Goal: Information Seeking & Learning: Learn about a topic

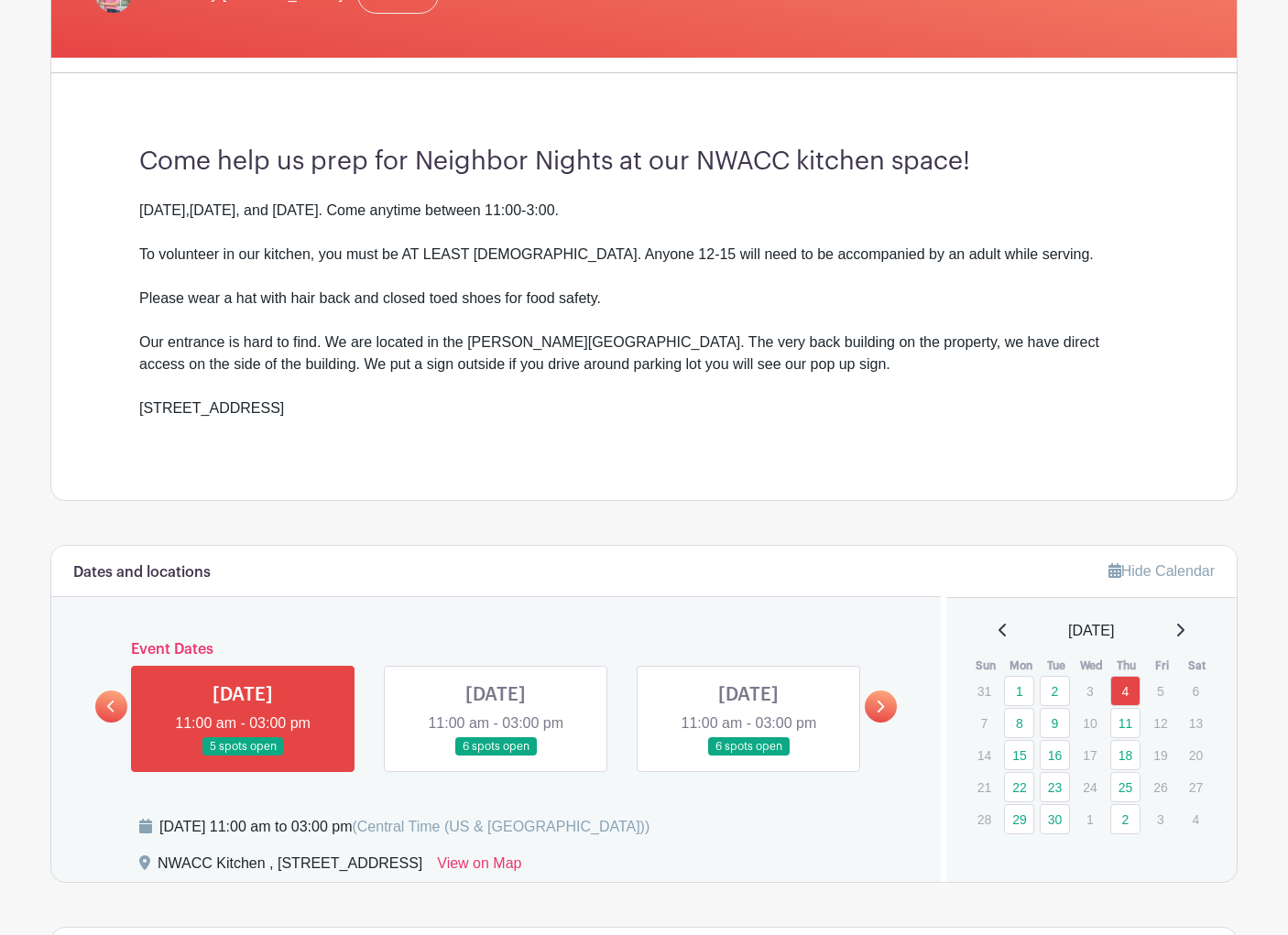
scroll to position [531, 0]
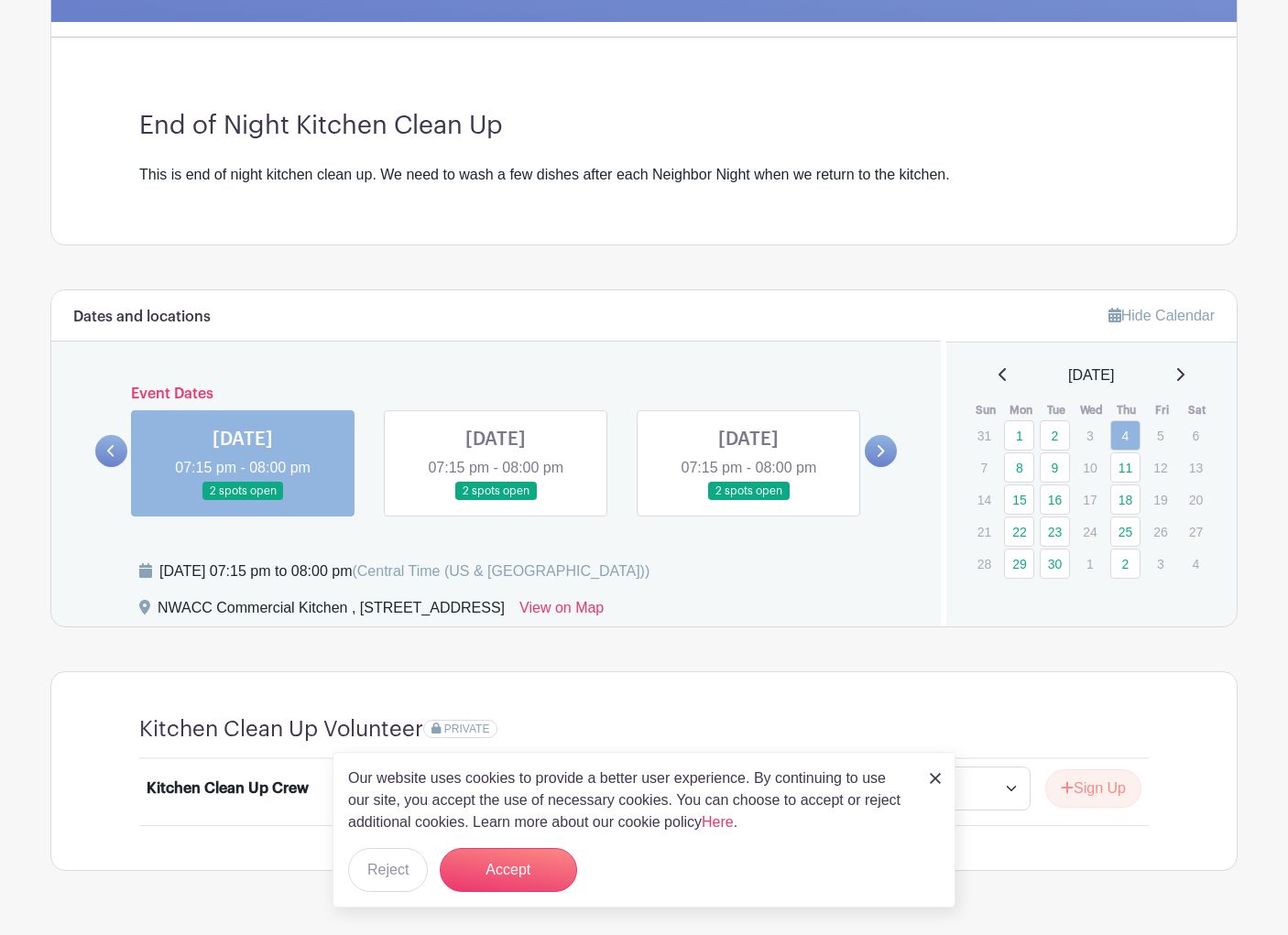
scroll to position [476, 0]
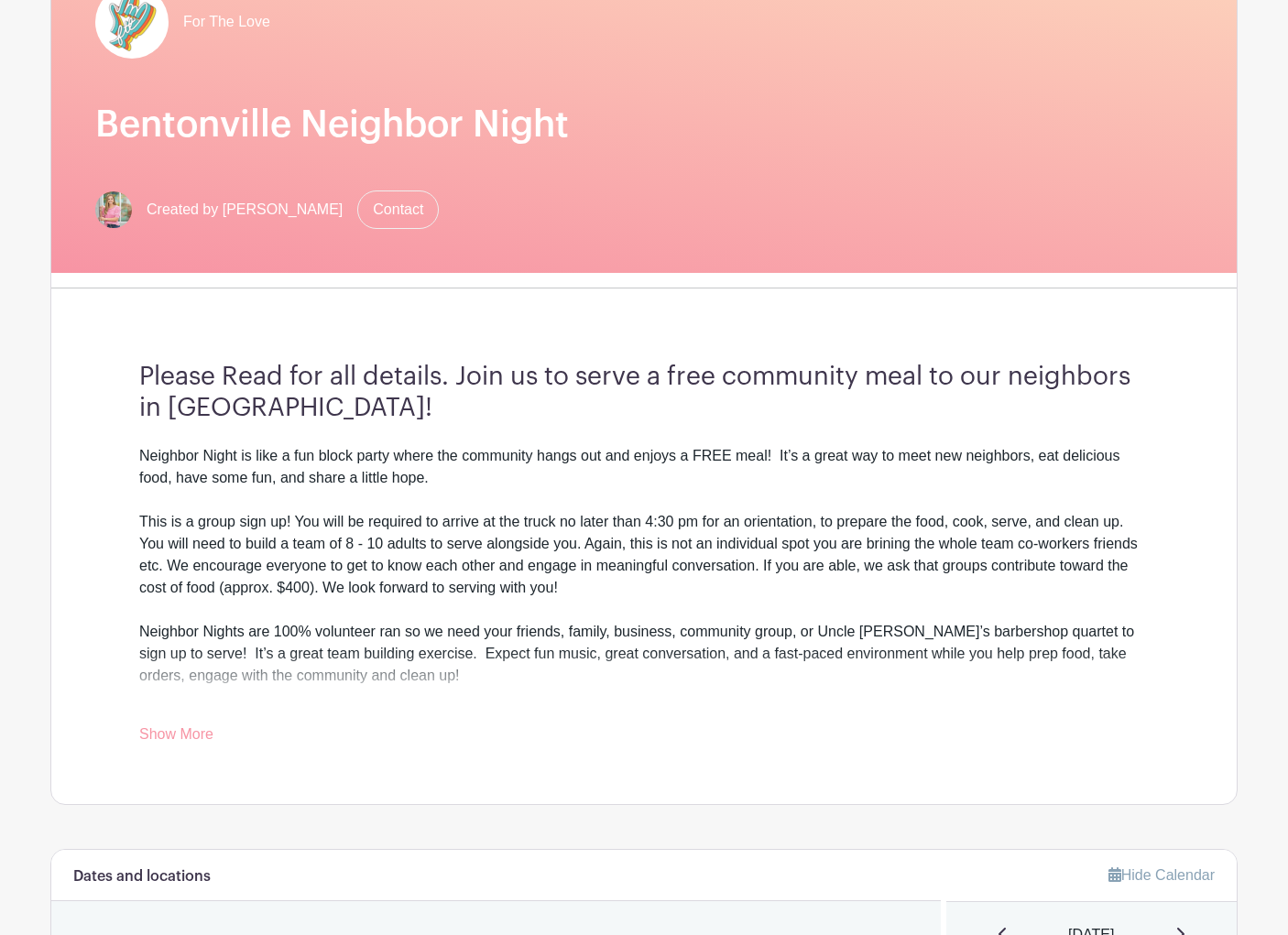
scroll to position [573, 0]
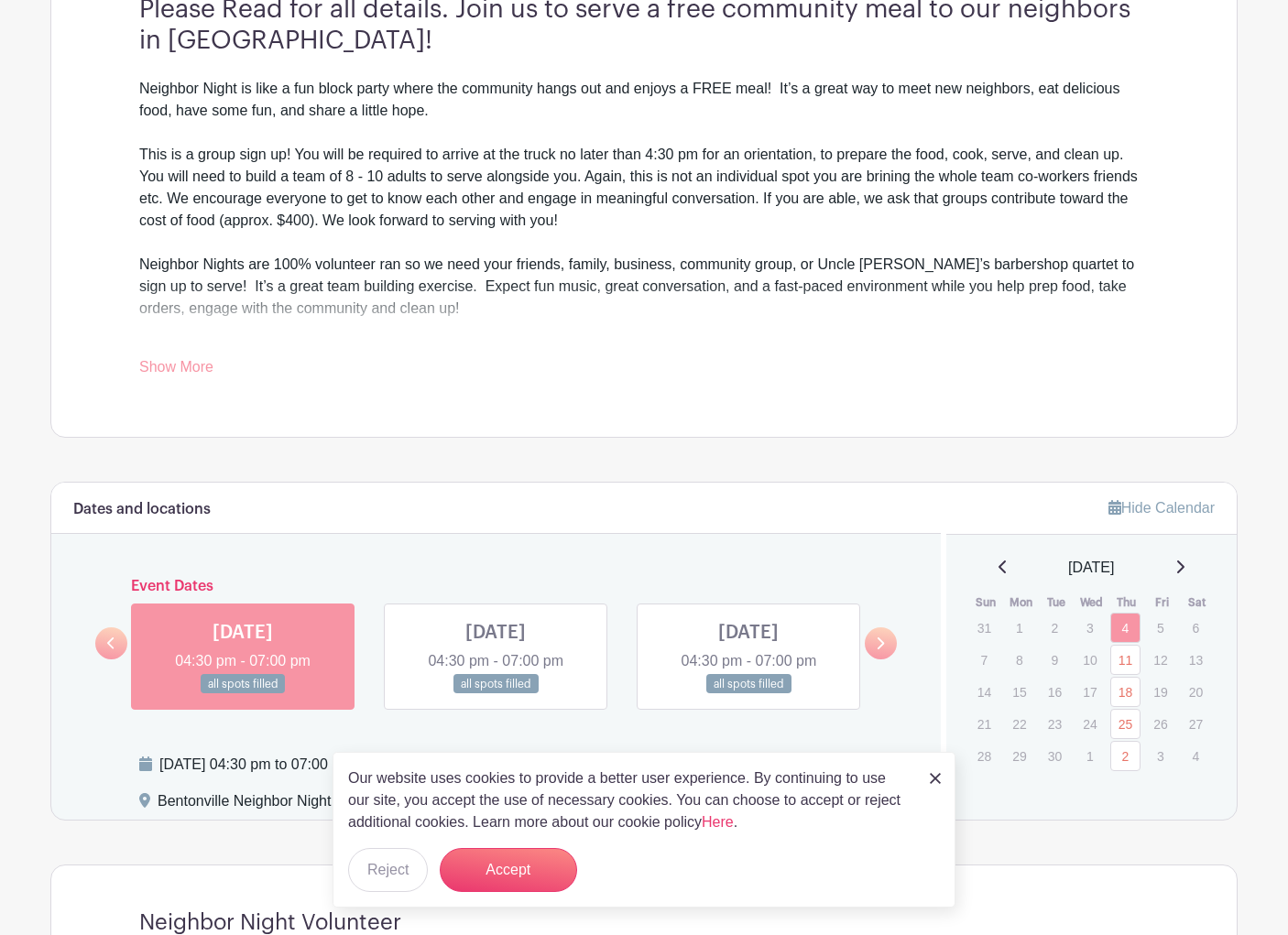
click at [198, 362] on link "Show More" at bounding box center [175, 370] width 74 height 23
